Goal: Register for event/course

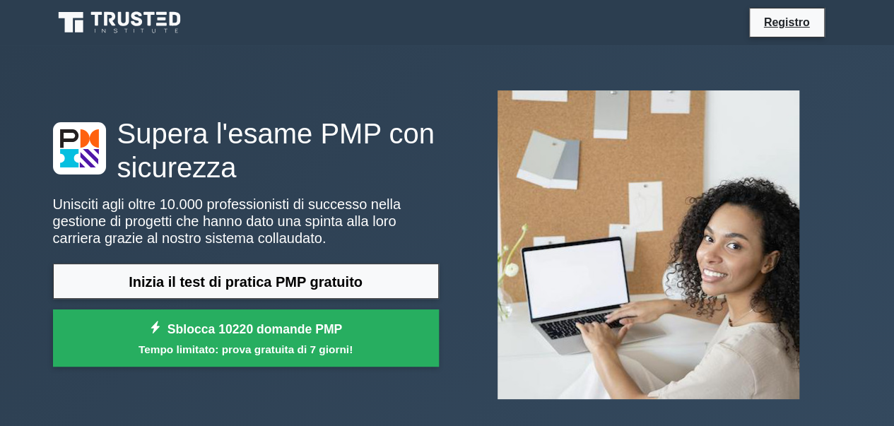
click at [445, 28] on div "Registro" at bounding box center [521, 23] width 642 height 30
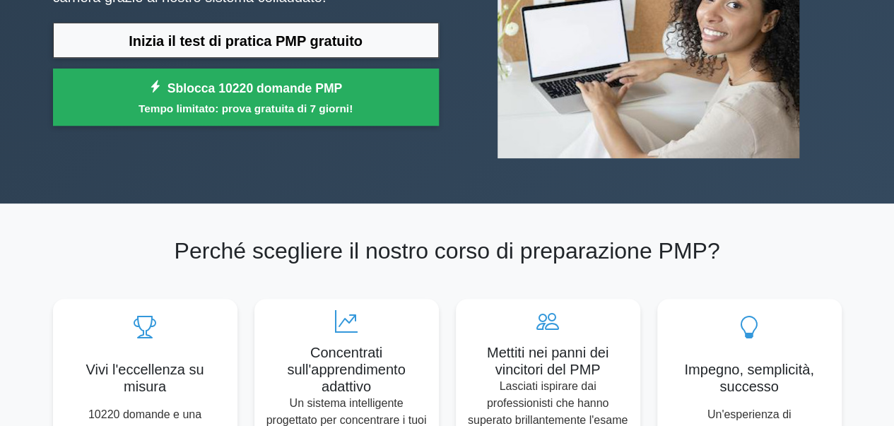
scroll to position [228, 0]
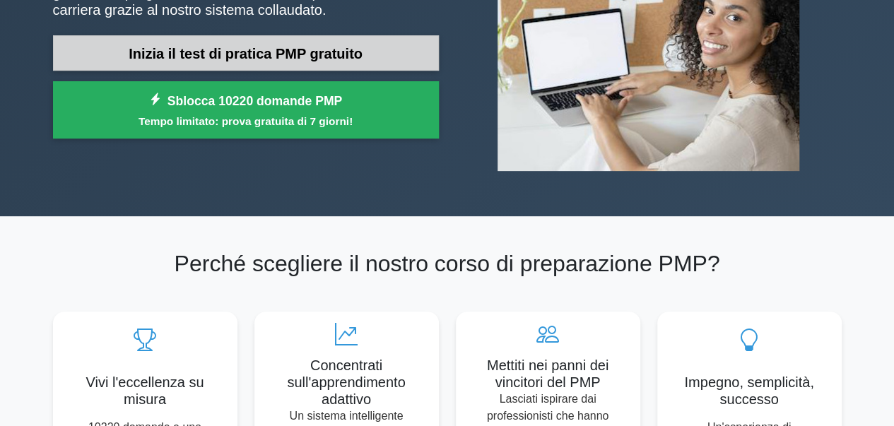
click at [334, 47] on font "Inizia il test di pratica PMP gratuito" at bounding box center [246, 54] width 234 height 16
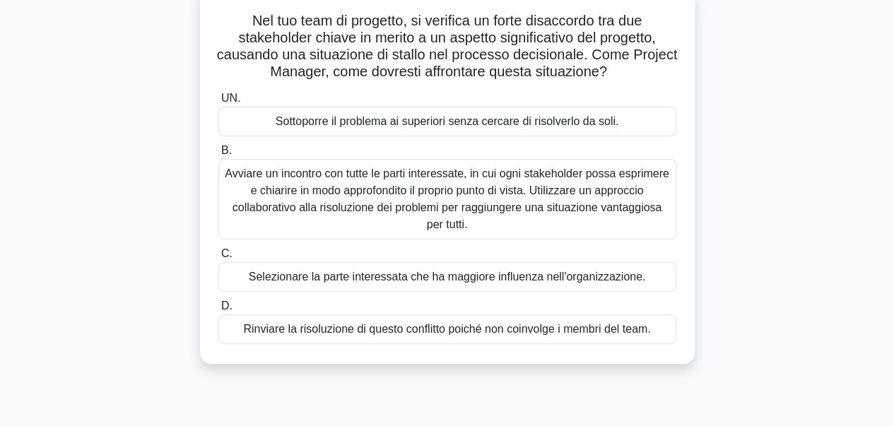
scroll to position [95, 0]
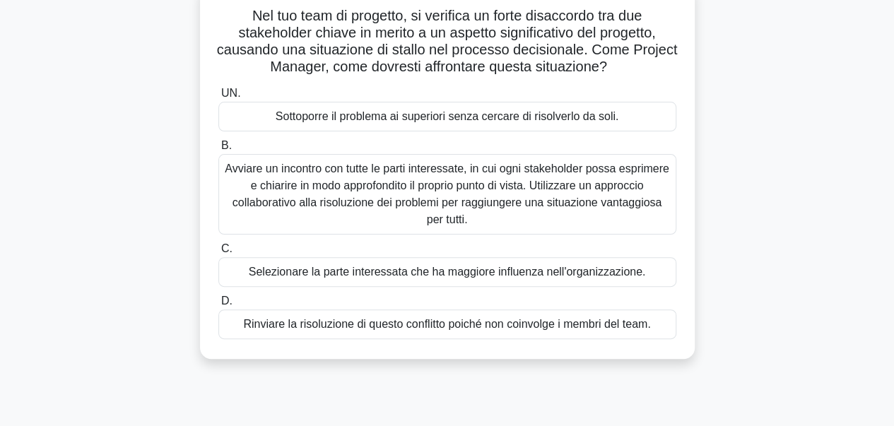
click at [533, 182] on font "Avviare un incontro con tutte le parti interessate, in cui ogni stakeholder pos…" at bounding box center [447, 194] width 445 height 63
click at [218, 151] on input "B. Avviare un incontro con tutte le parti interessate, in cui ogni stakeholder …" at bounding box center [218, 145] width 0 height 9
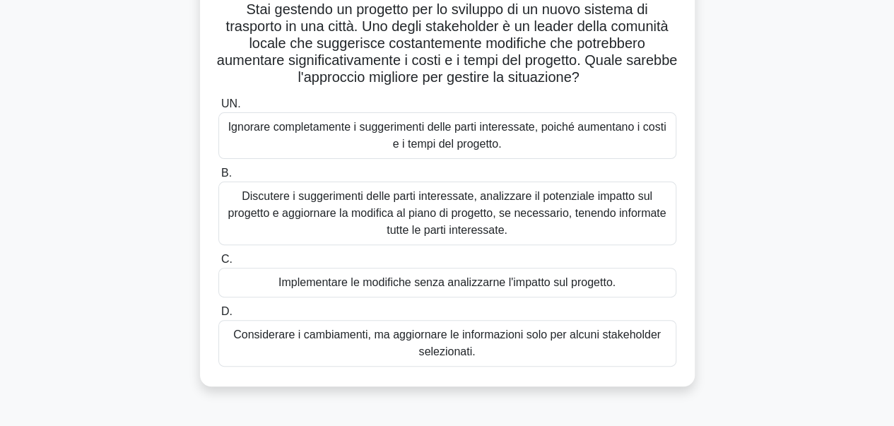
scroll to position [107, 0]
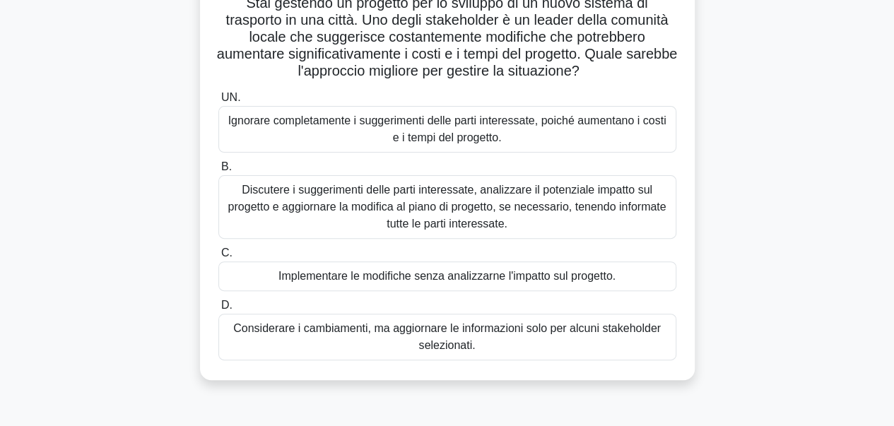
click at [595, 206] on font "Discutere i suggerimenti delle parti interessate, analizzare il potenziale impa…" at bounding box center [447, 207] width 438 height 46
click at [218, 172] on input "B. Discutere i suggerimenti delle parti interessate, analizzare il potenziale i…" at bounding box center [218, 167] width 0 height 9
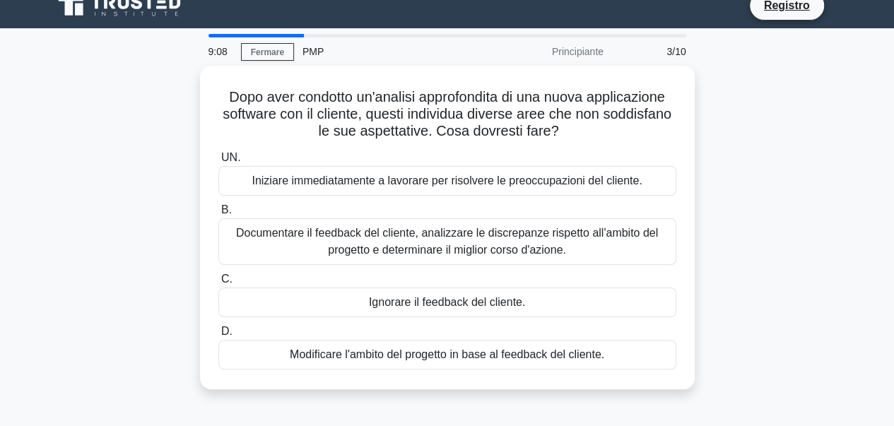
scroll to position [0, 0]
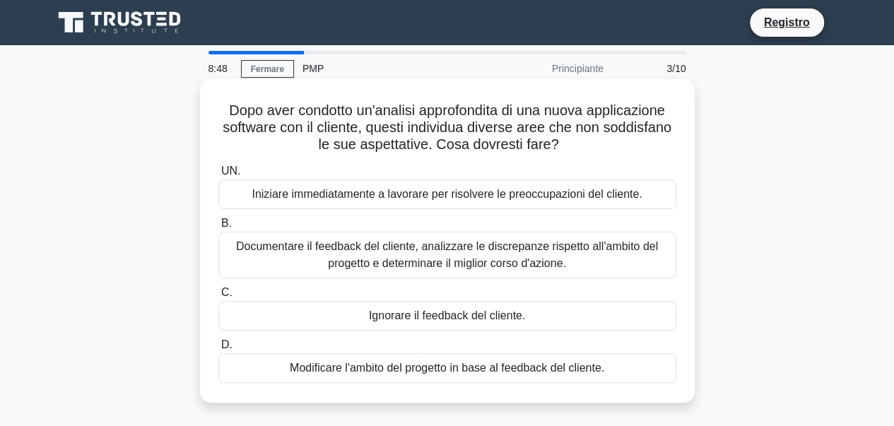
click at [595, 243] on font "Documentare il feedback del cliente, analizzare le discrepanze rispetto all'amb…" at bounding box center [447, 254] width 422 height 29
click at [218, 228] on input "B. Documentare il feedback del cliente, analizzare le discrepanze rispetto all'…" at bounding box center [218, 223] width 0 height 9
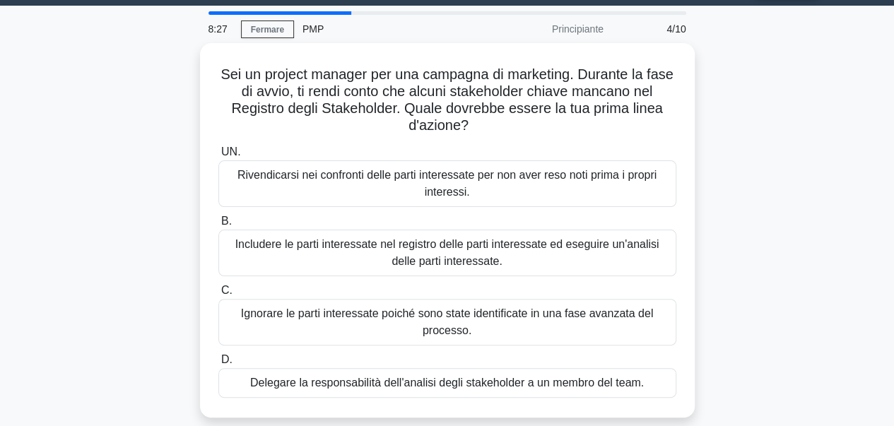
scroll to position [42, 0]
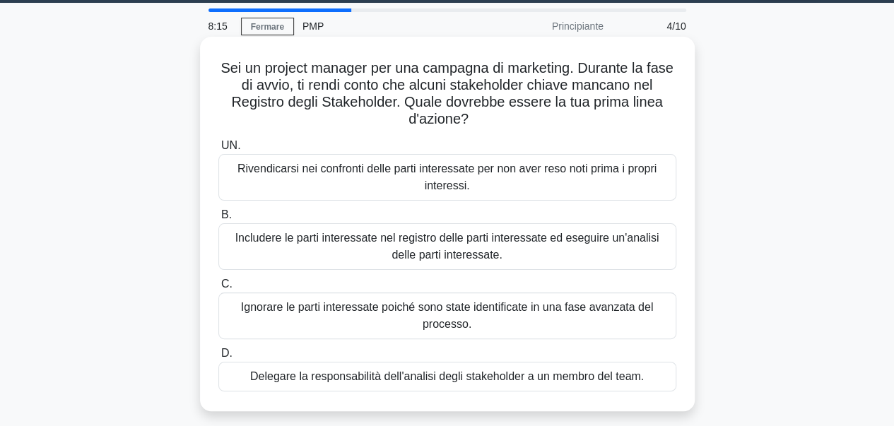
click at [460, 242] on font "Includere le parti interessate nel registro delle parti interessate ed eseguire…" at bounding box center [447, 246] width 424 height 29
click at [218, 220] on input "B. Includere le parti interessate nel registro delle parti interessate ed esegu…" at bounding box center [218, 215] width 0 height 9
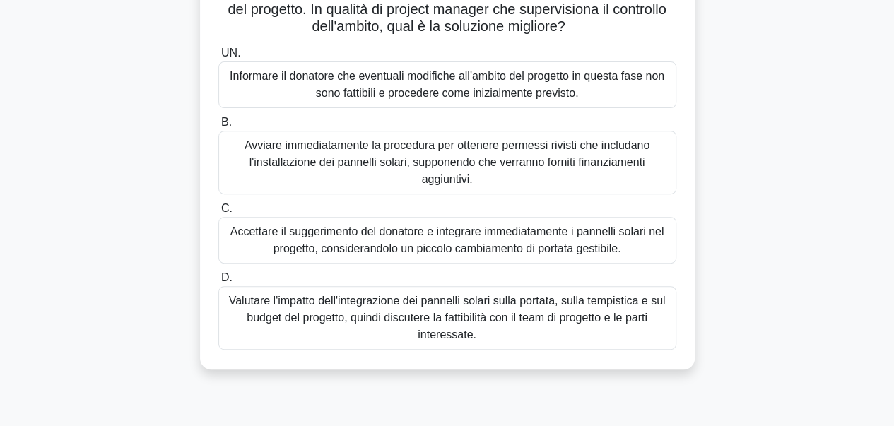
scroll to position [233, 0]
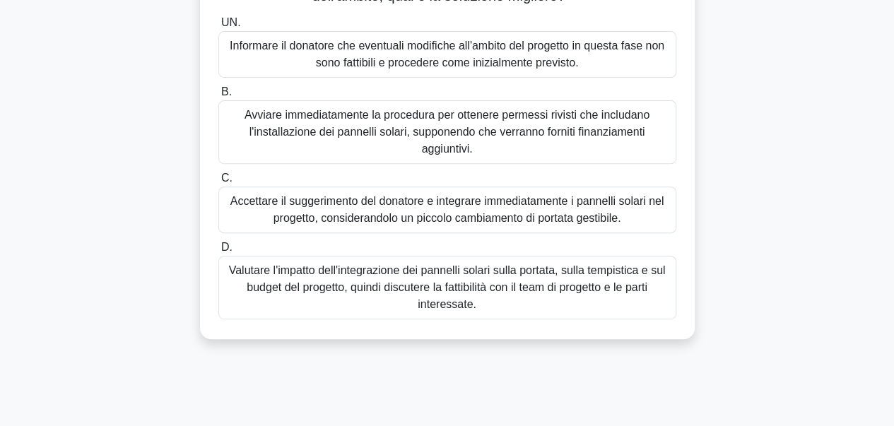
click at [533, 291] on font "Valutare l'impatto dell'integrazione dei pannelli solari sulla portata, sulla t…" at bounding box center [447, 287] width 437 height 46
click at [218, 252] on input "D. Valutare l'impatto dell'integrazione dei pannelli solari sulla portata, sull…" at bounding box center [218, 247] width 0 height 9
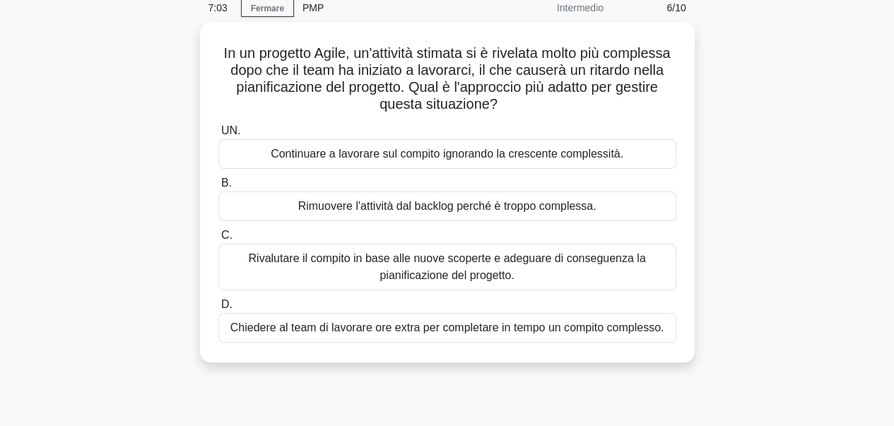
scroll to position [62, 0]
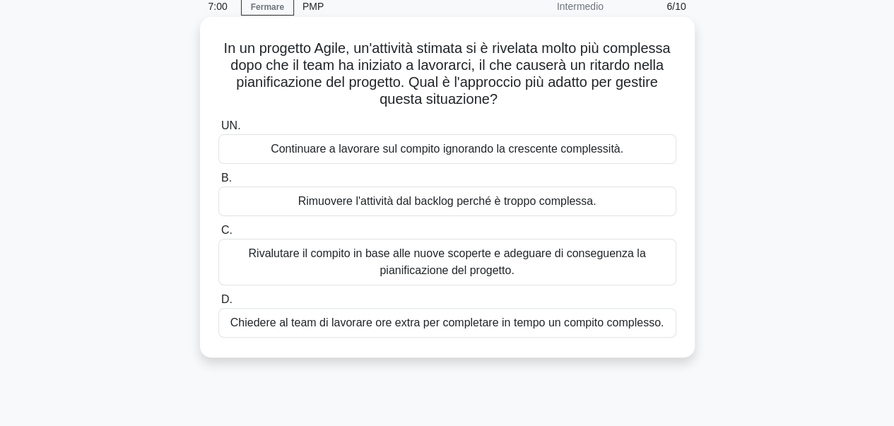
click at [556, 261] on font "Rivalutare il compito in base alle nuove scoperte e adeguare di conseguenza la …" at bounding box center [446, 261] width 397 height 29
click at [218, 235] on input "C. Rivalutare il compito in base alle nuove scoperte e adeguare di conseguenza …" at bounding box center [218, 230] width 0 height 9
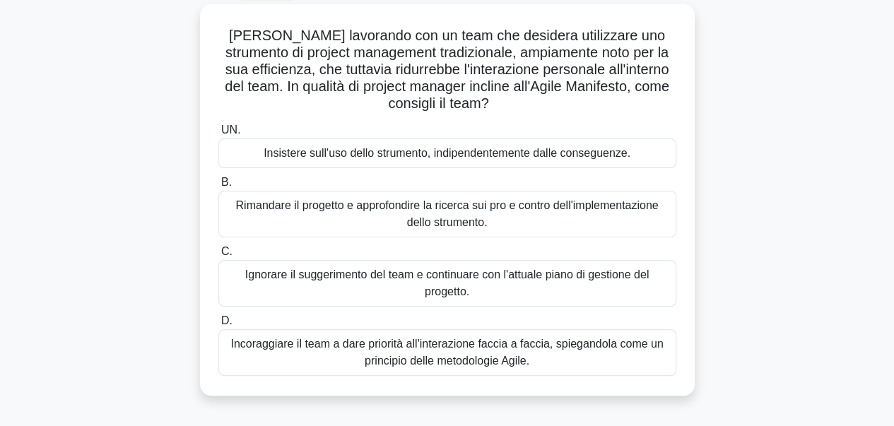
scroll to position [80, 0]
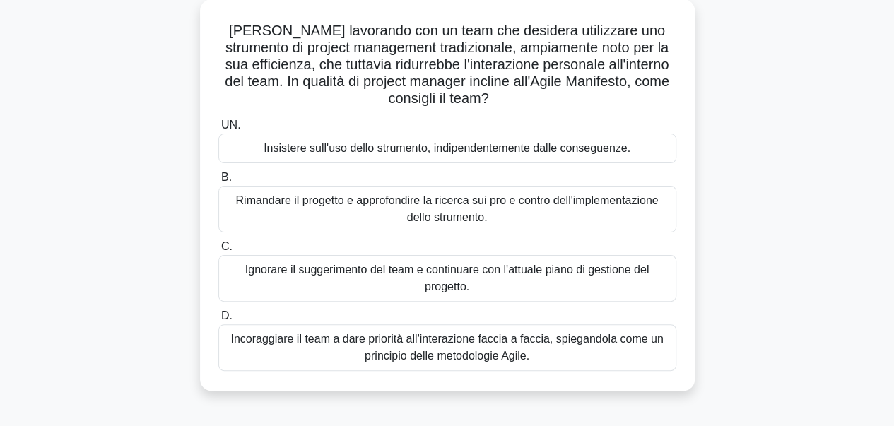
click at [500, 349] on font "Incoraggiare il team a dare priorità all'interazione faccia a faccia, spiegando…" at bounding box center [446, 347] width 433 height 29
click at [218, 321] on input "D. Incoraggiare il team a dare priorità all'interazione faccia a faccia, spiega…" at bounding box center [218, 316] width 0 height 9
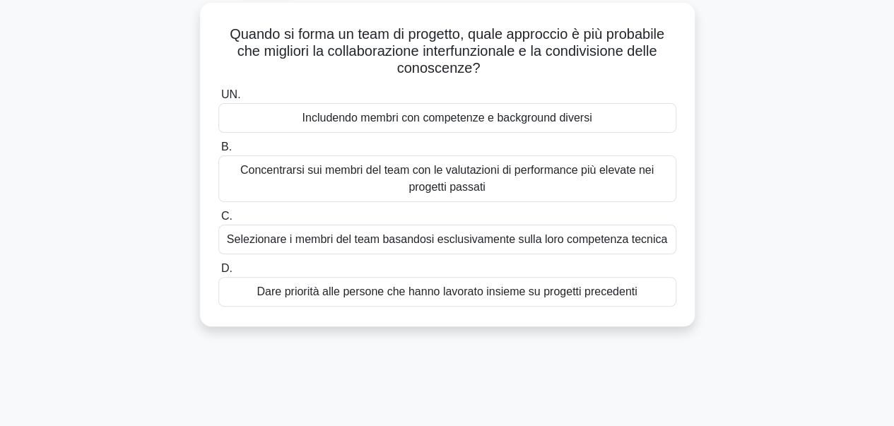
scroll to position [0, 0]
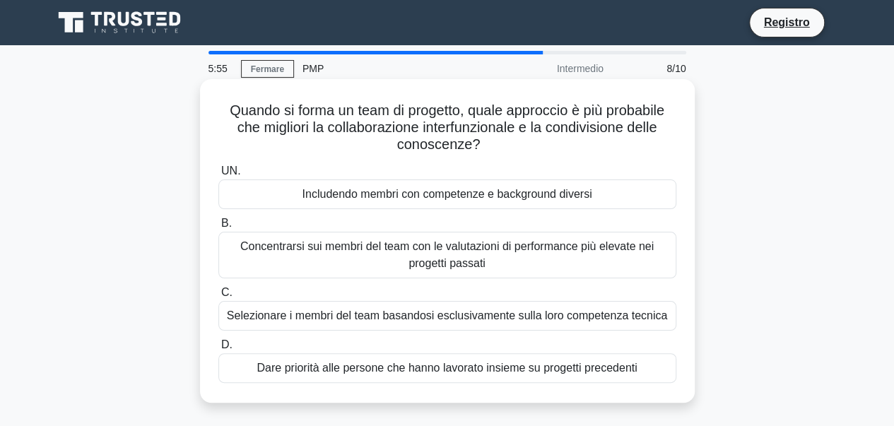
click at [527, 192] on font "Includendo membri con competenze e background diversi" at bounding box center [447, 194] width 290 height 12
click at [218, 176] on input "UN. Includendo membri con competenze e background diversi" at bounding box center [218, 171] width 0 height 9
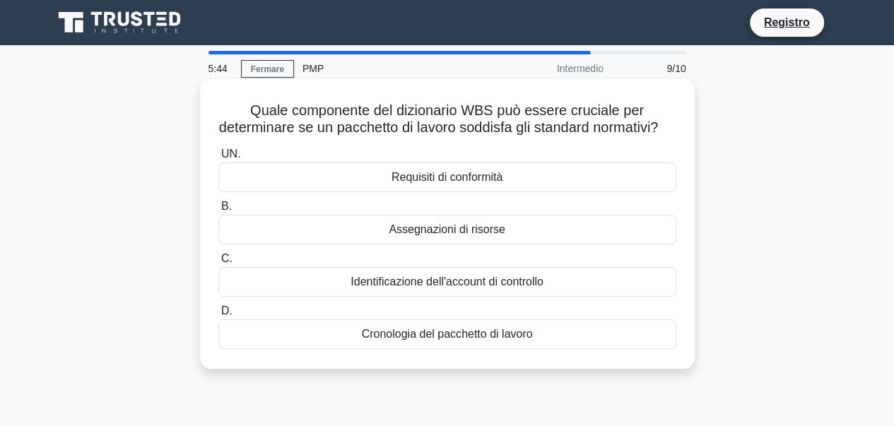
click at [561, 190] on div "Requisiti di conformità" at bounding box center [447, 178] width 458 height 30
click at [218, 159] on input "UN. Requisiti di conformità" at bounding box center [218, 154] width 0 height 9
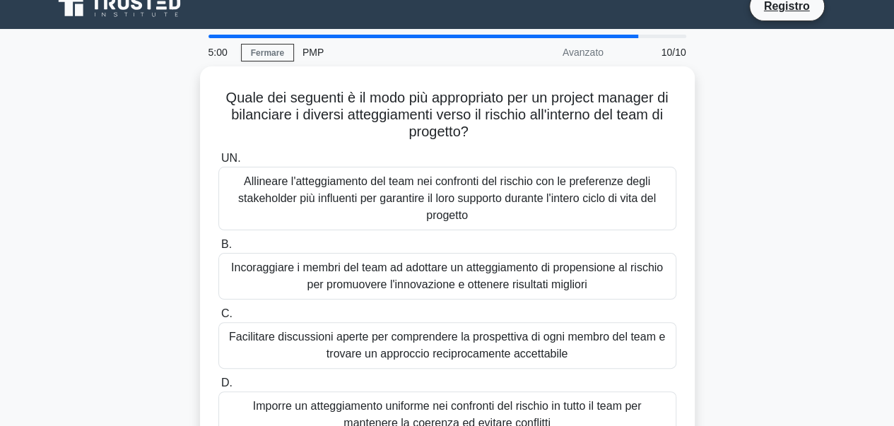
scroll to position [6, 0]
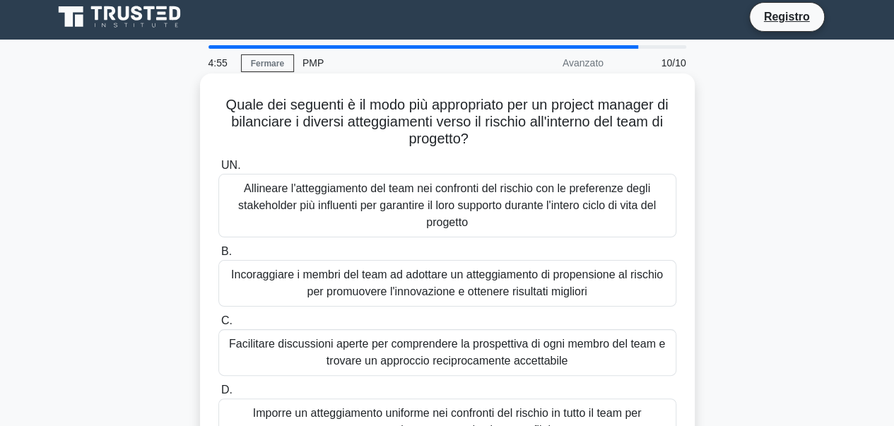
click at [515, 223] on font "Allineare l'atteggiamento del team nei confronti del rischio con le preferenze …" at bounding box center [447, 205] width 445 height 51
click at [218, 170] on input "UN. Allineare l'atteggiamento del team nei confronti del rischio con le prefere…" at bounding box center [218, 165] width 0 height 9
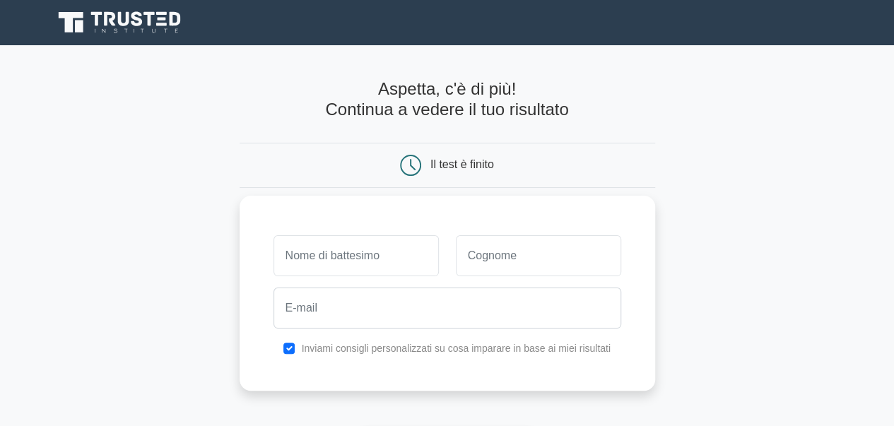
click at [362, 257] on input "text" at bounding box center [356, 255] width 165 height 41
type input "h"
type input "a"
type input "Hanane"
click at [506, 248] on input "text" at bounding box center [538, 255] width 165 height 41
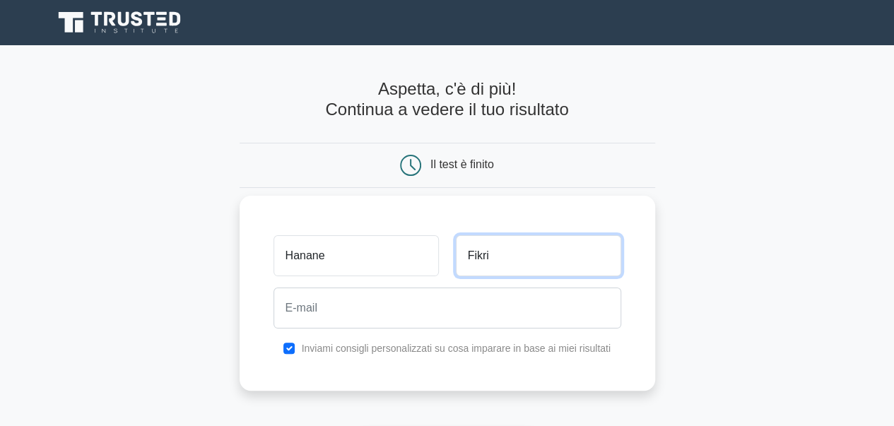
type input "Fikri"
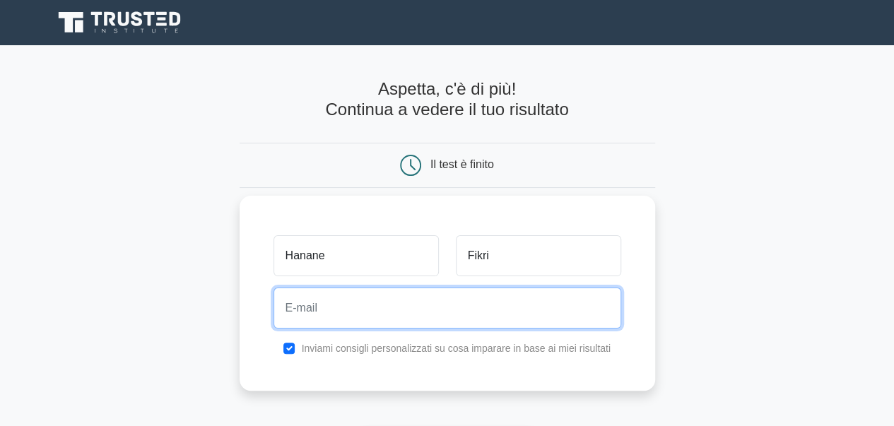
click at [502, 312] on input "email" at bounding box center [448, 308] width 348 height 41
type input "[EMAIL_ADDRESS][DOMAIN_NAME]"
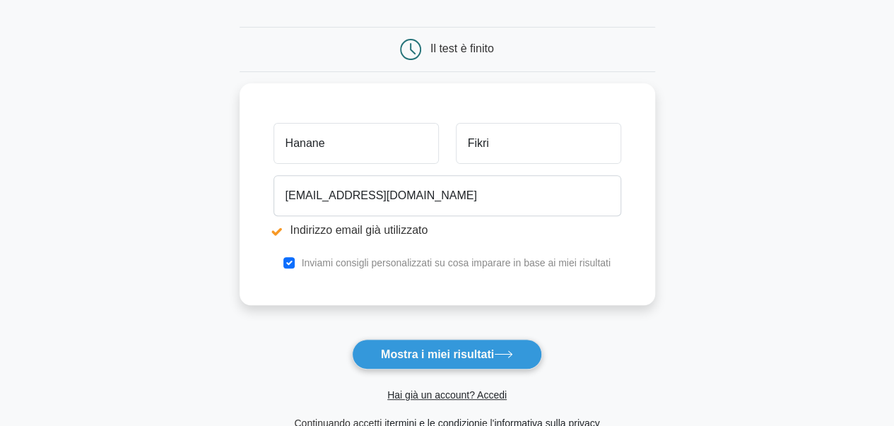
scroll to position [174, 0]
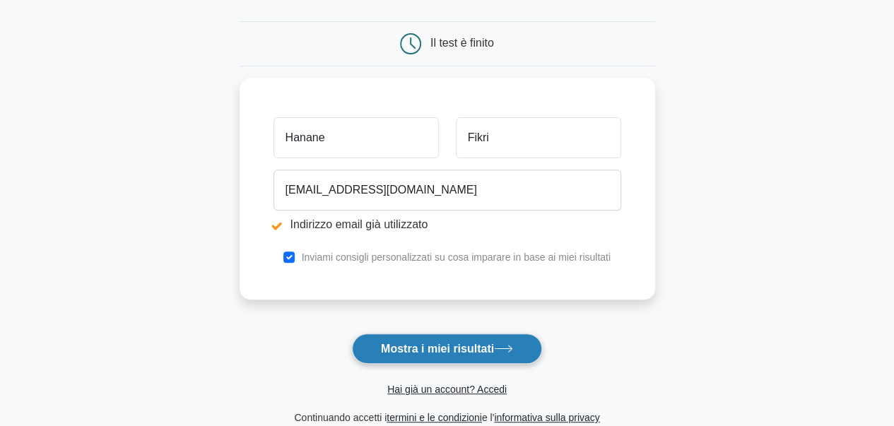
click at [472, 346] on font "Mostra i miei risultati" at bounding box center [437, 349] width 113 height 12
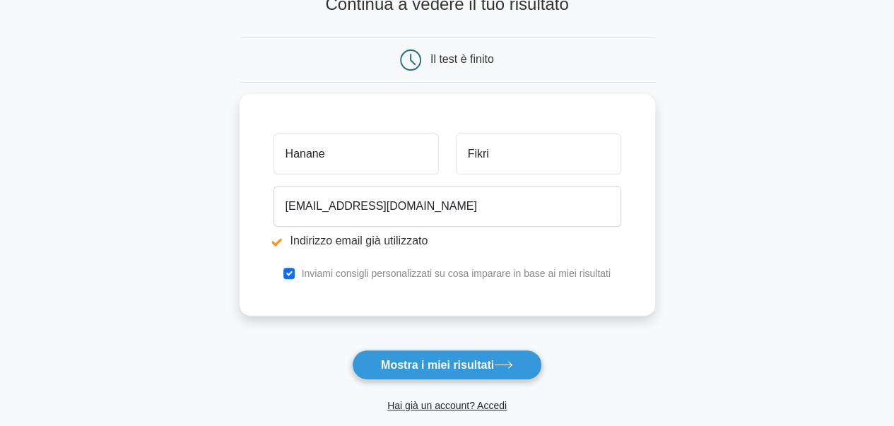
scroll to position [155, 0]
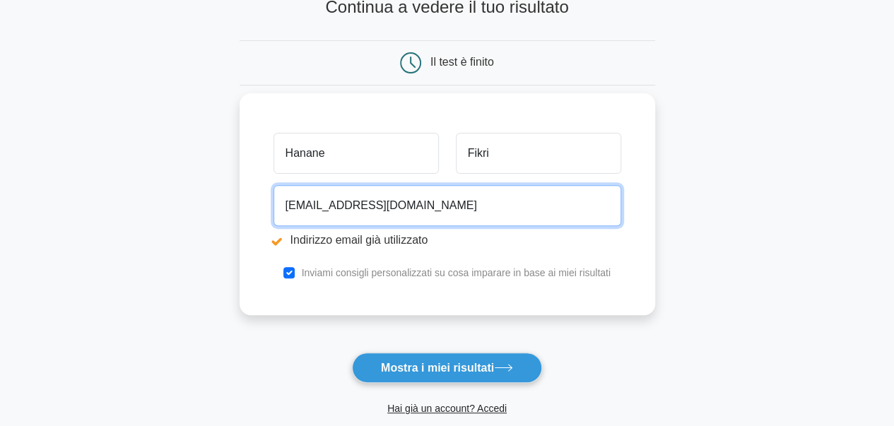
drag, startPoint x: 469, startPoint y: 197, endPoint x: 276, endPoint y: 199, distance: 193.0
click at [276, 199] on div "[EMAIL_ADDRESS][DOMAIN_NAME] Indirizzo email già utilizzato" at bounding box center [447, 219] width 365 height 79
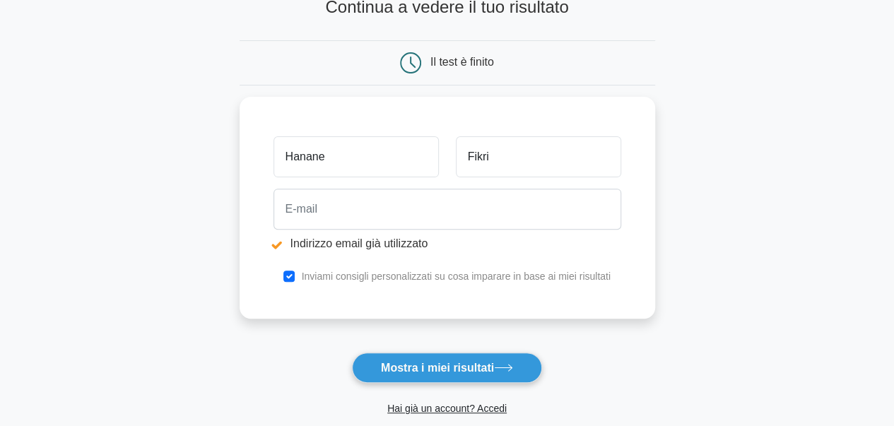
click at [469, 67] on font "Il test è finito" at bounding box center [463, 62] width 64 height 12
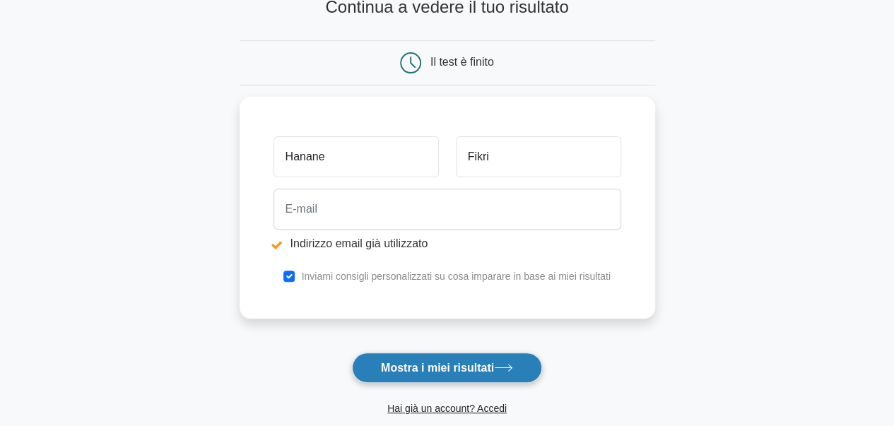
click at [475, 374] on button "Mostra i miei risultati" at bounding box center [447, 368] width 190 height 30
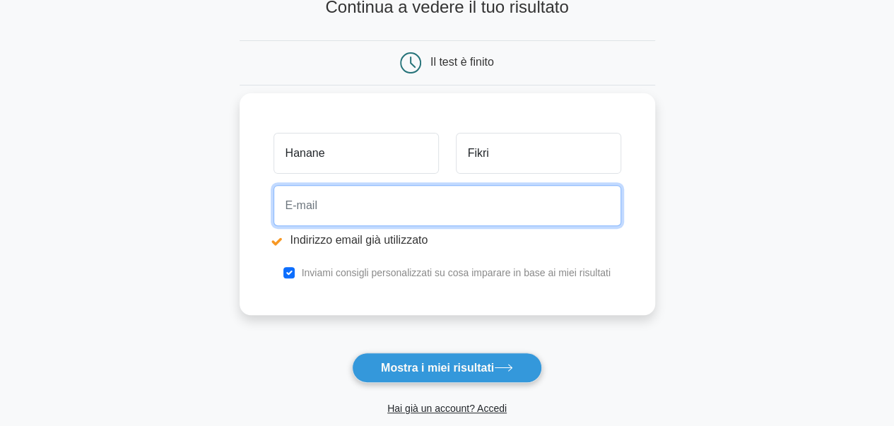
click at [498, 211] on input "email" at bounding box center [448, 205] width 348 height 41
type input "J"
type input "jihanefikri3@icloud.com"
click at [352, 353] on button "Mostra i miei risultati" at bounding box center [447, 368] width 190 height 30
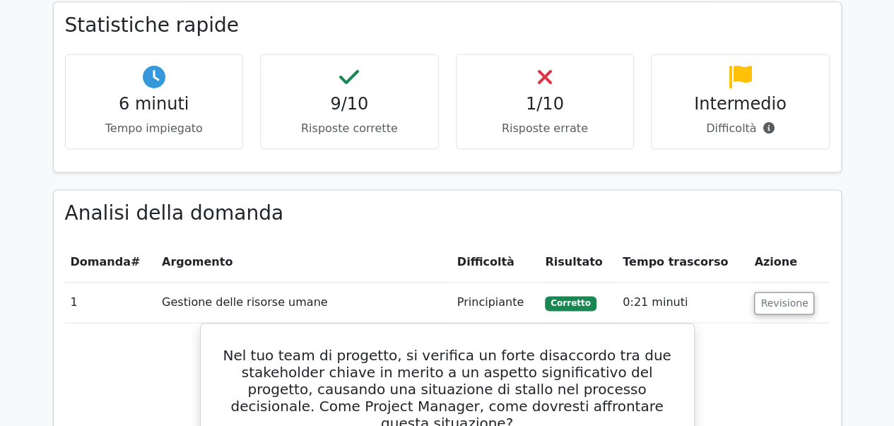
scroll to position [1001, 0]
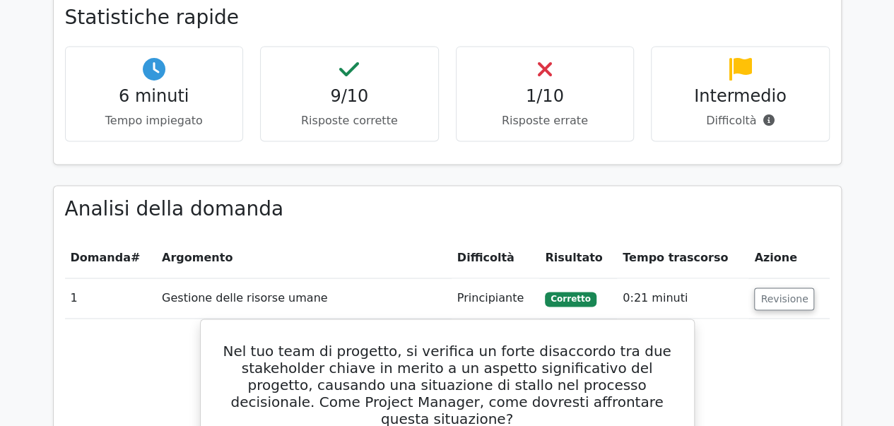
click at [547, 58] on icon at bounding box center [545, 69] width 14 height 23
click at [580, 114] on font "Risposte errate" at bounding box center [545, 120] width 86 height 13
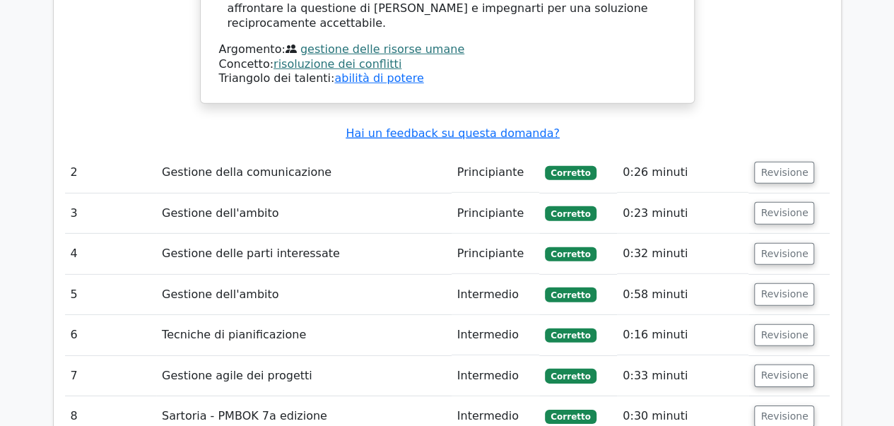
scroll to position [2013, 0]
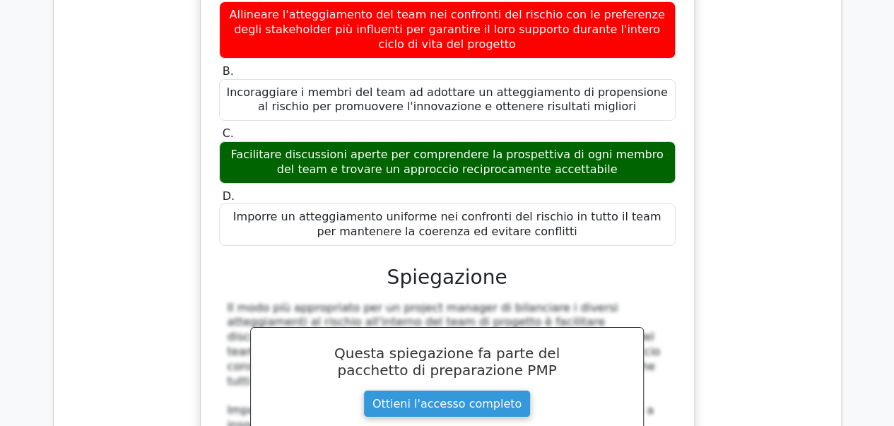
scroll to position [2593, 0]
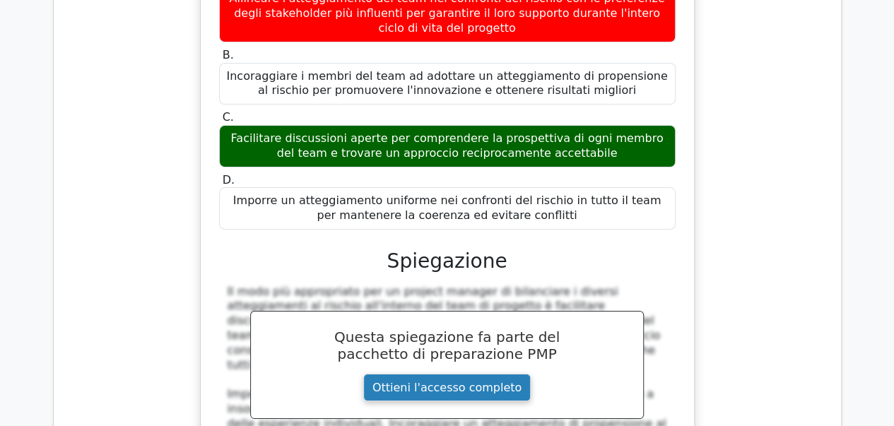
click at [452, 374] on link "Ottieni l'accesso completo" at bounding box center [447, 388] width 168 height 28
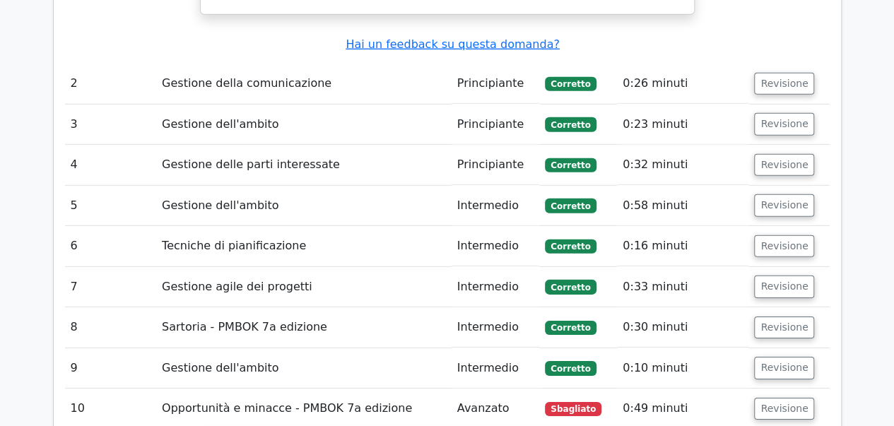
scroll to position [2049, 0]
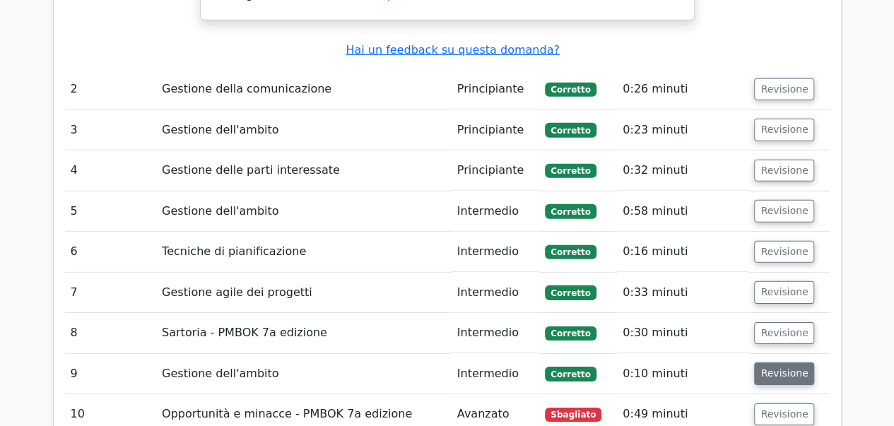
click at [786, 368] on font "Revisione" at bounding box center [784, 373] width 47 height 11
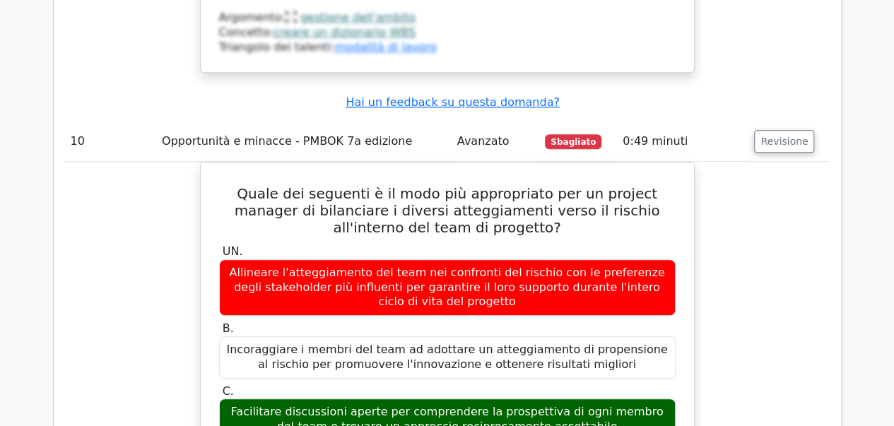
scroll to position [3030, 0]
